Goal: Task Accomplishment & Management: Manage account settings

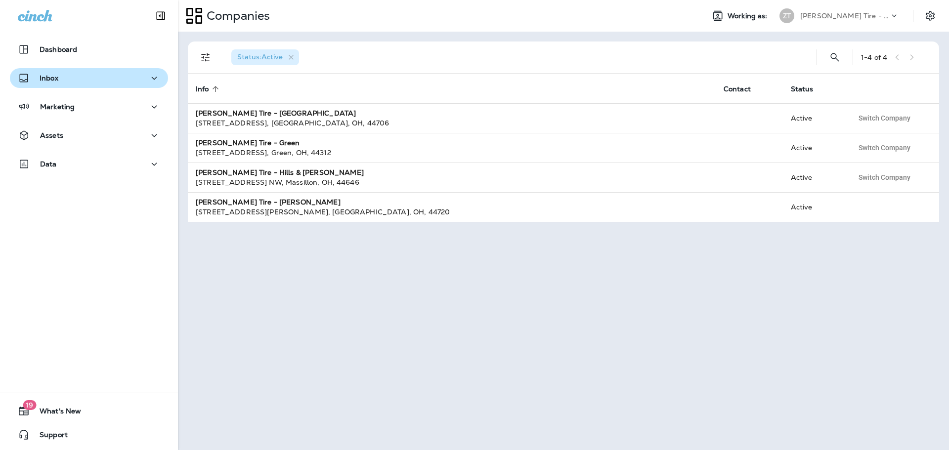
click at [76, 77] on div "Inbox" at bounding box center [89, 78] width 142 height 12
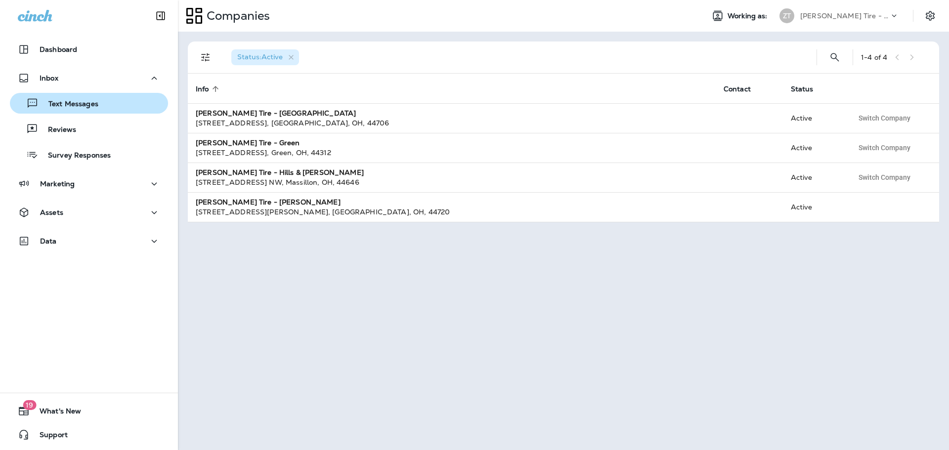
click at [81, 103] on p "Text Messages" at bounding box center [69, 104] width 60 height 9
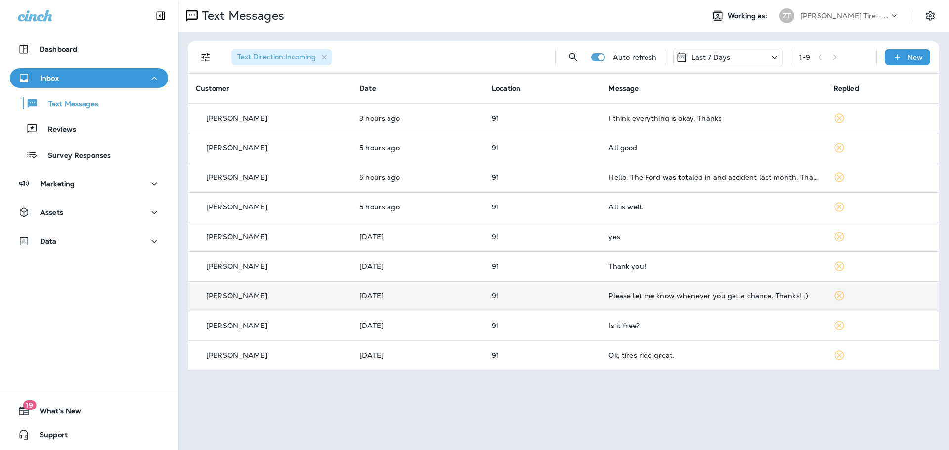
click at [347, 301] on td "[PERSON_NAME]" at bounding box center [270, 296] width 164 height 30
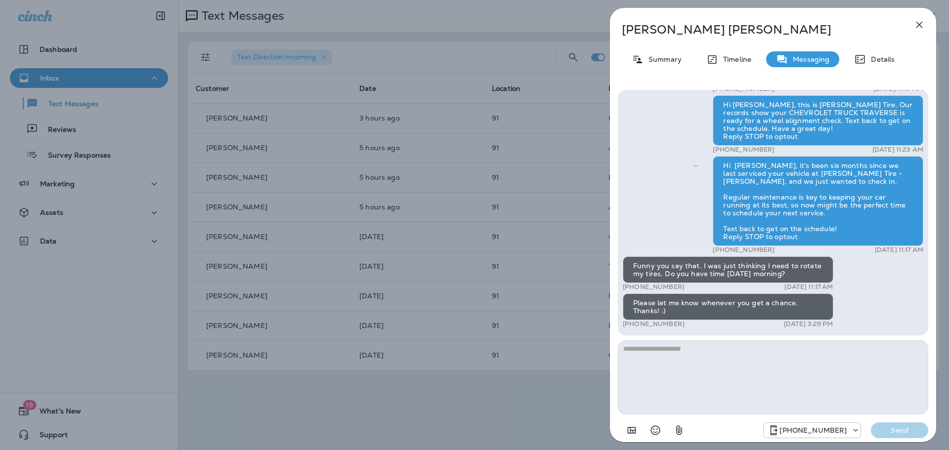
click at [922, 22] on icon "button" at bounding box center [919, 25] width 6 height 6
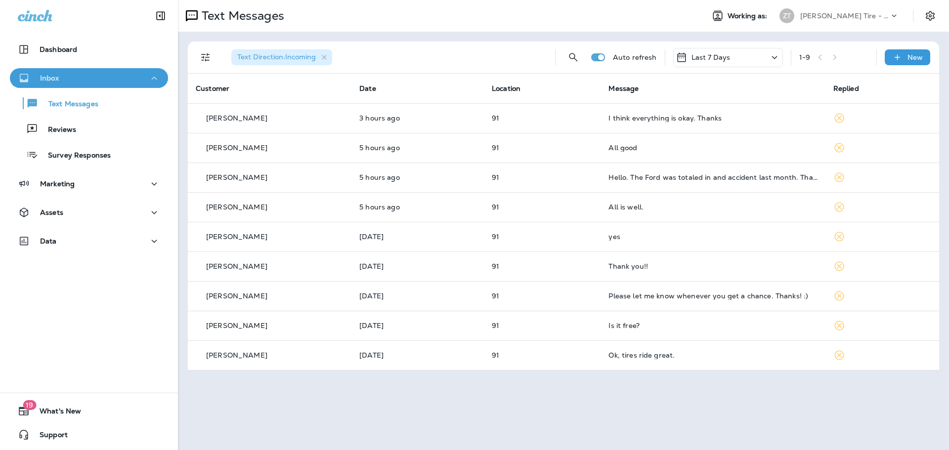
click at [120, 83] on div "Inbox" at bounding box center [89, 78] width 142 height 12
click at [120, 87] on button "Inbox" at bounding box center [89, 78] width 158 height 20
click at [98, 103] on div "Text Messages" at bounding box center [89, 103] width 150 height 15
click at [77, 109] on div "Text Messages" at bounding box center [56, 103] width 85 height 15
click at [892, 22] on div at bounding box center [898, 18] width 19 height 15
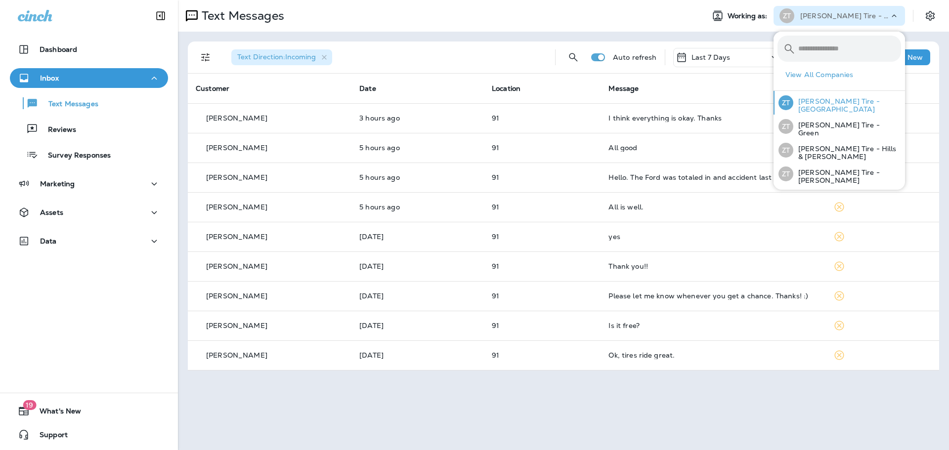
click at [843, 96] on div "[PERSON_NAME] Tire - [GEOGRAPHIC_DATA]" at bounding box center [840, 103] width 130 height 24
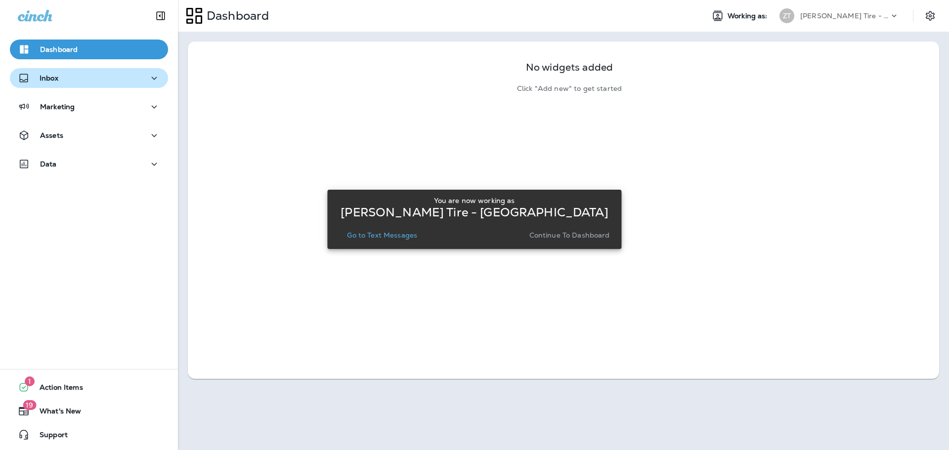
click at [57, 83] on div "Inbox" at bounding box center [38, 78] width 41 height 12
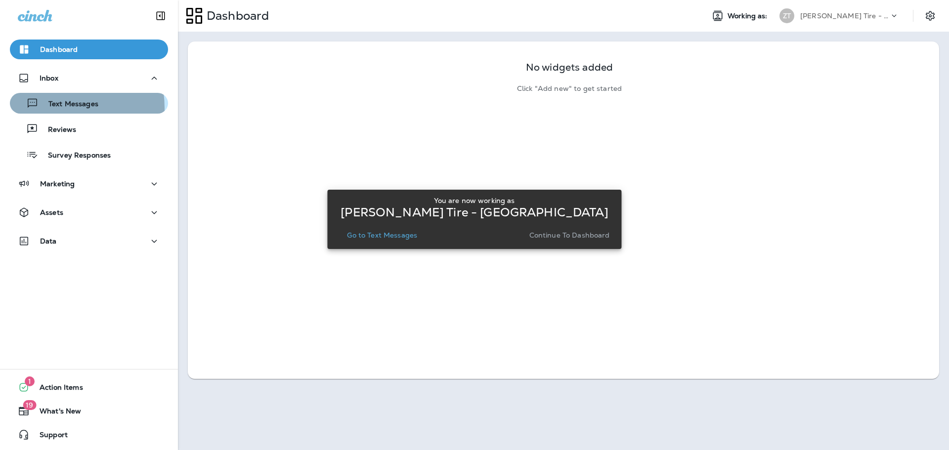
click at [48, 108] on p "Text Messages" at bounding box center [69, 104] width 60 height 9
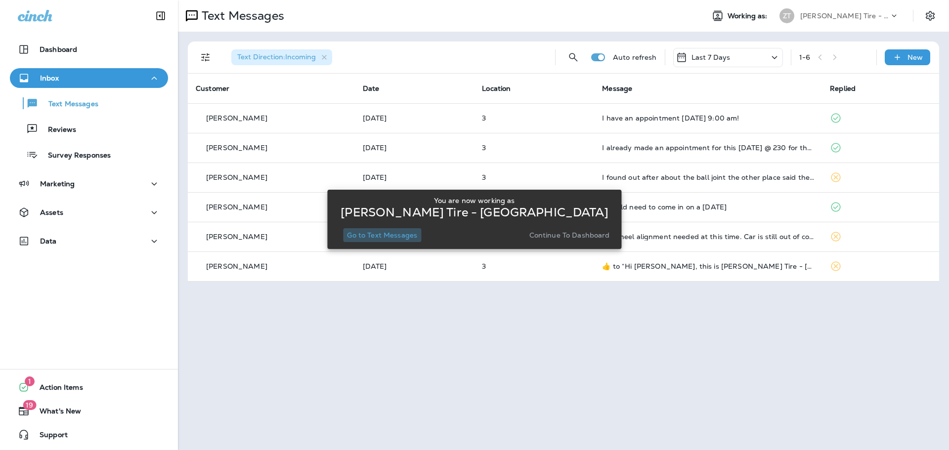
click at [393, 231] on p "Go to Text Messages" at bounding box center [382, 235] width 70 height 8
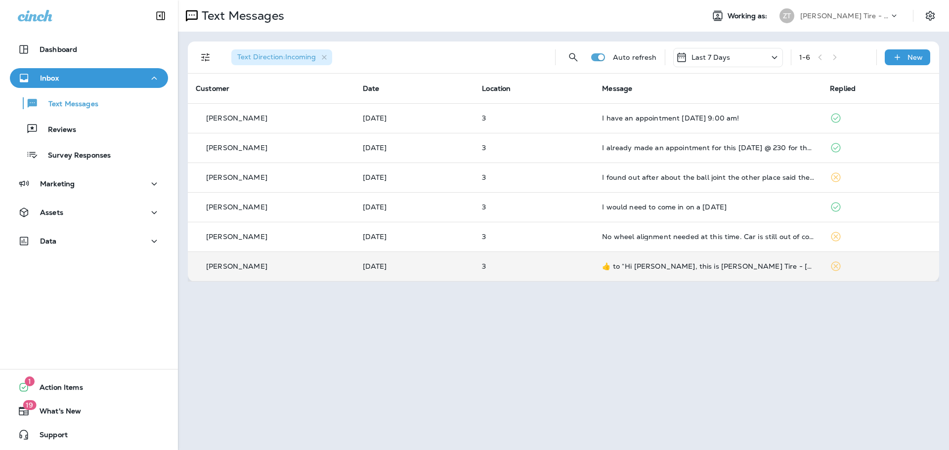
click at [277, 274] on td "[PERSON_NAME]" at bounding box center [271, 267] width 167 height 30
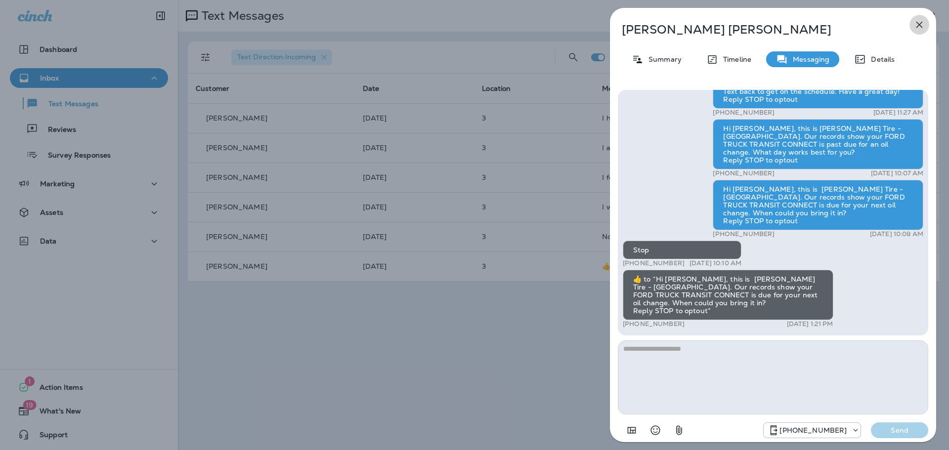
click at [913, 26] on button "button" at bounding box center [920, 25] width 20 height 20
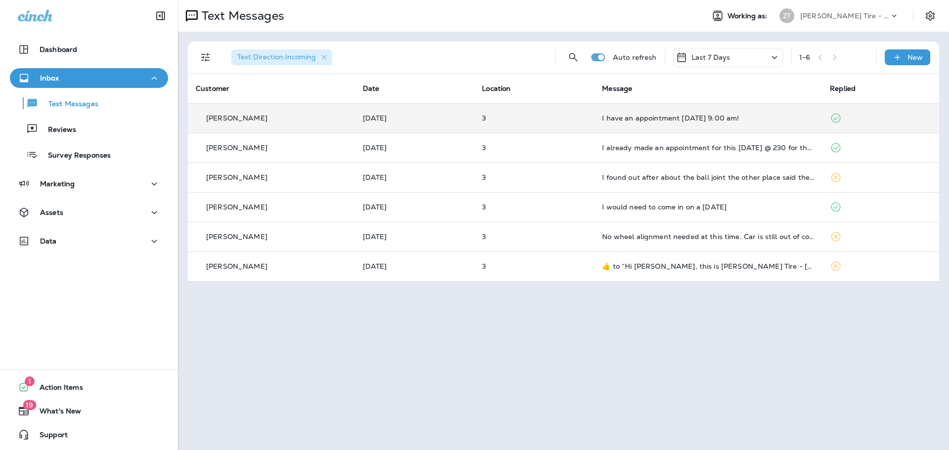
click at [228, 122] on p "[PERSON_NAME]" at bounding box center [236, 118] width 61 height 8
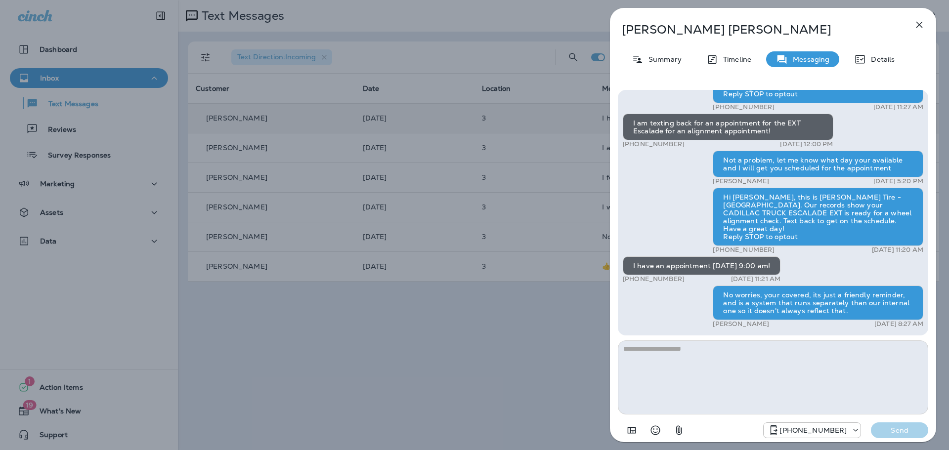
click at [471, 151] on div "[PERSON_NAME] Summary Timeline Messaging Details Thank you for stopping by [PER…" at bounding box center [474, 225] width 949 height 450
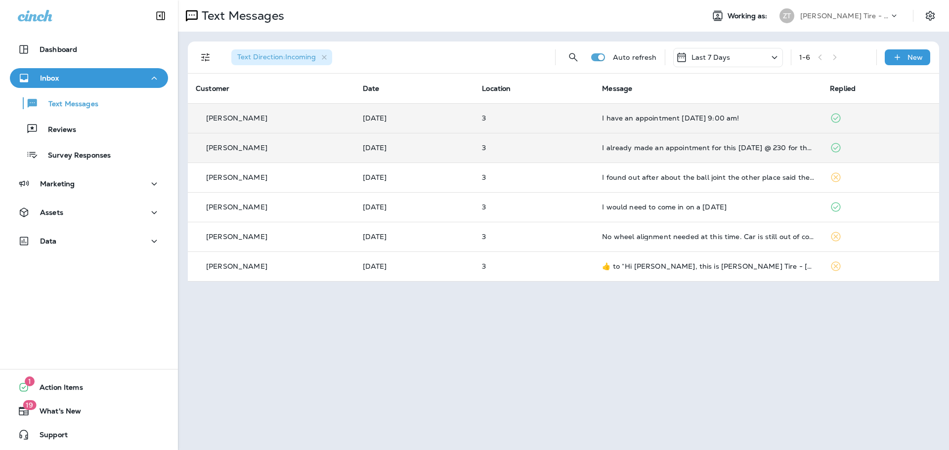
click at [328, 155] on td "[PERSON_NAME]" at bounding box center [271, 148] width 167 height 30
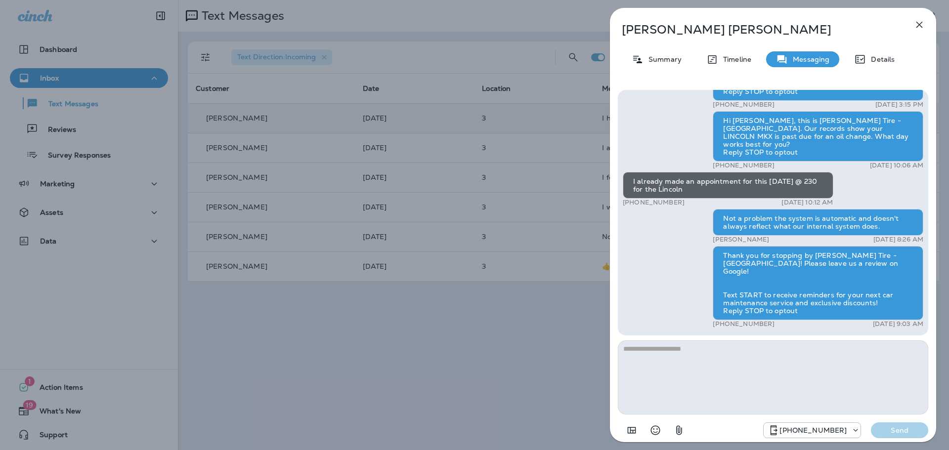
click at [306, 124] on div "[PERSON_NAME] Summary Timeline Messaging Details Hi [PERSON_NAME], this is [PER…" at bounding box center [474, 225] width 949 height 450
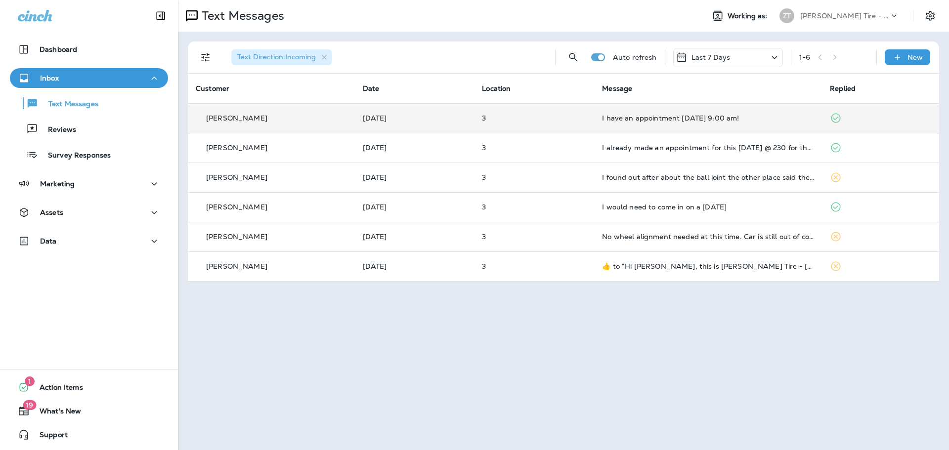
click at [288, 117] on div "[PERSON_NAME]" at bounding box center [271, 118] width 151 height 10
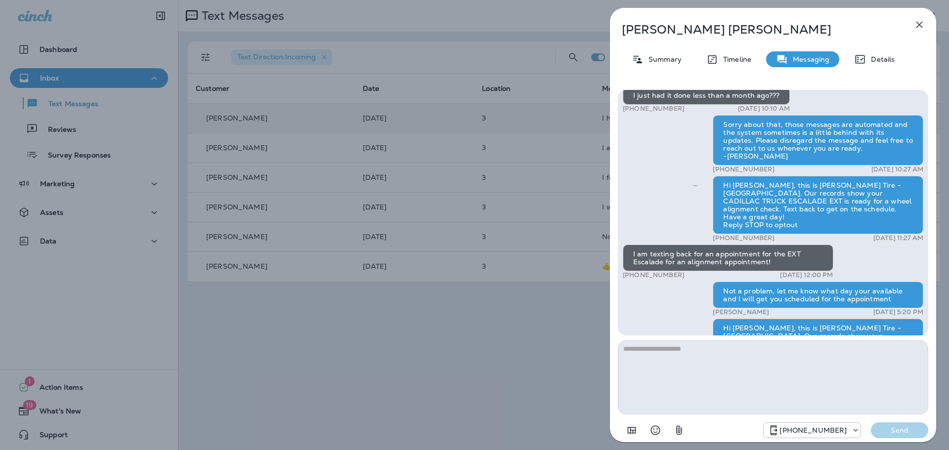
scroll to position [-148, 0]
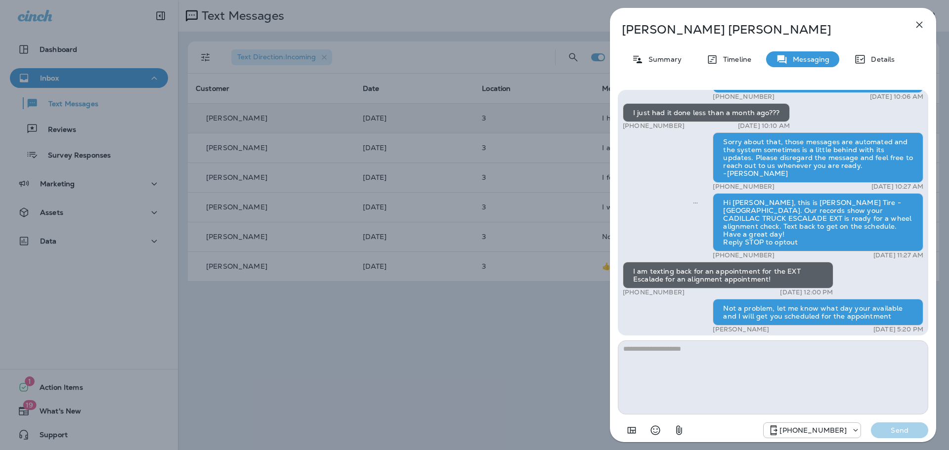
click at [546, 301] on div "[PERSON_NAME] Summary Timeline Messaging Details Thank you for stopping by [PER…" at bounding box center [474, 225] width 949 height 450
